Goal: Task Accomplishment & Management: Use online tool/utility

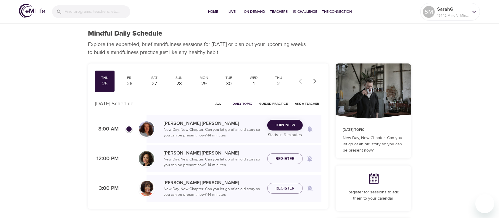
click at [316, 80] on icon "button" at bounding box center [315, 81] width 6 height 6
click at [316, 80] on div at bounding box center [308, 81] width 26 height 13
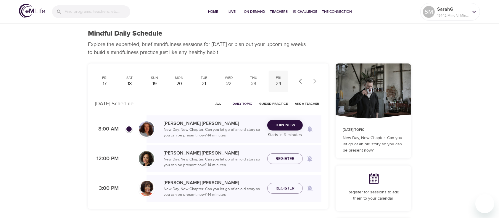
click at [278, 84] on div "24" at bounding box center [278, 83] width 15 height 7
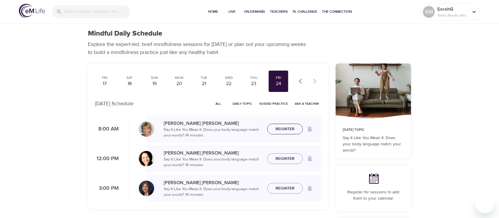
click at [296, 127] on span "Register" at bounding box center [285, 128] width 26 height 7
click at [253, 85] on div "23" at bounding box center [253, 83] width 15 height 7
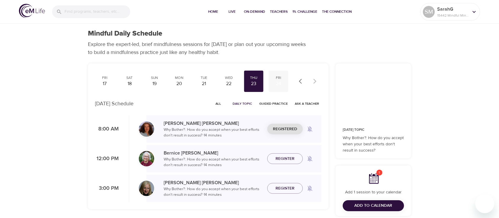
click at [275, 79] on div "Fri" at bounding box center [278, 77] width 15 height 5
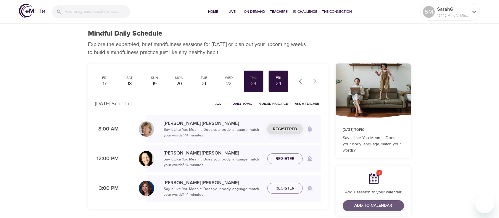
click at [366, 200] on button "Add to Calendar" at bounding box center [373, 205] width 61 height 11
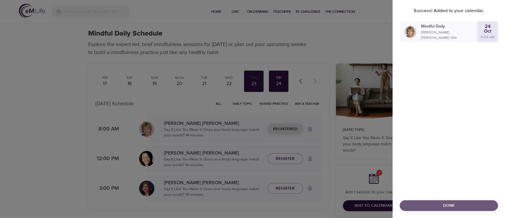
click at [424, 205] on span "Done" at bounding box center [449, 205] width 89 height 7
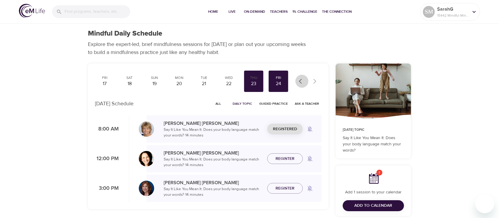
click at [298, 80] on button "button" at bounding box center [301, 81] width 13 height 13
click at [298, 81] on button "button" at bounding box center [301, 81] width 13 height 13
click at [103, 82] on div "25" at bounding box center [104, 83] width 15 height 7
